Goal: Transaction & Acquisition: Purchase product/service

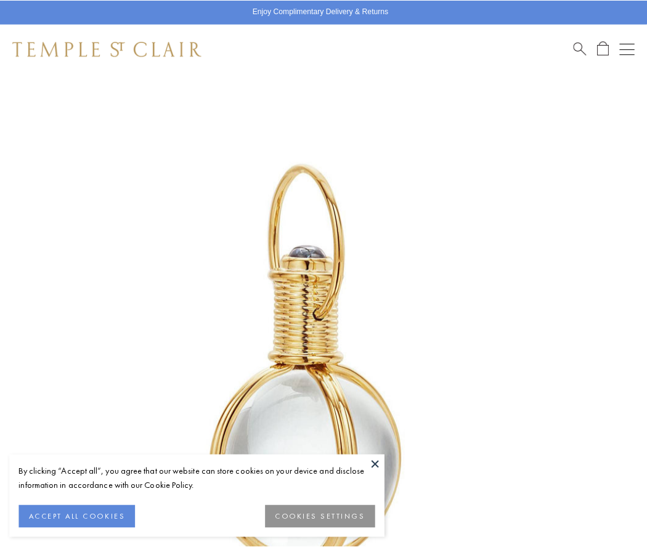
scroll to position [319, 0]
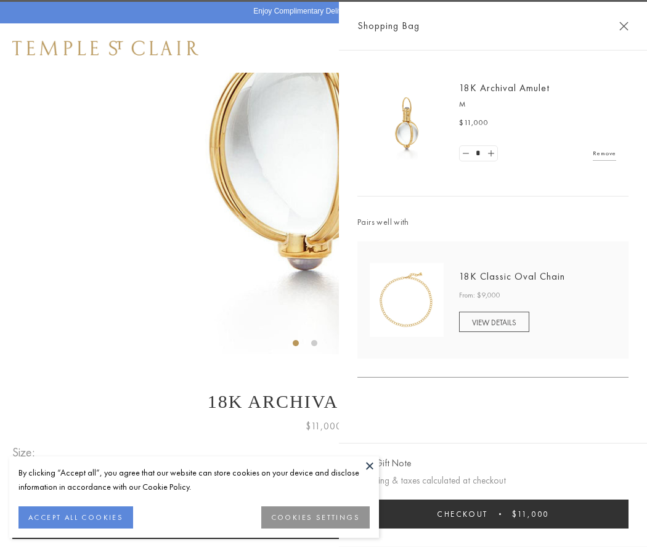
click at [493, 514] on button "Checkout $11,000" at bounding box center [493, 514] width 271 height 29
